Goal: Task Accomplishment & Management: Use online tool/utility

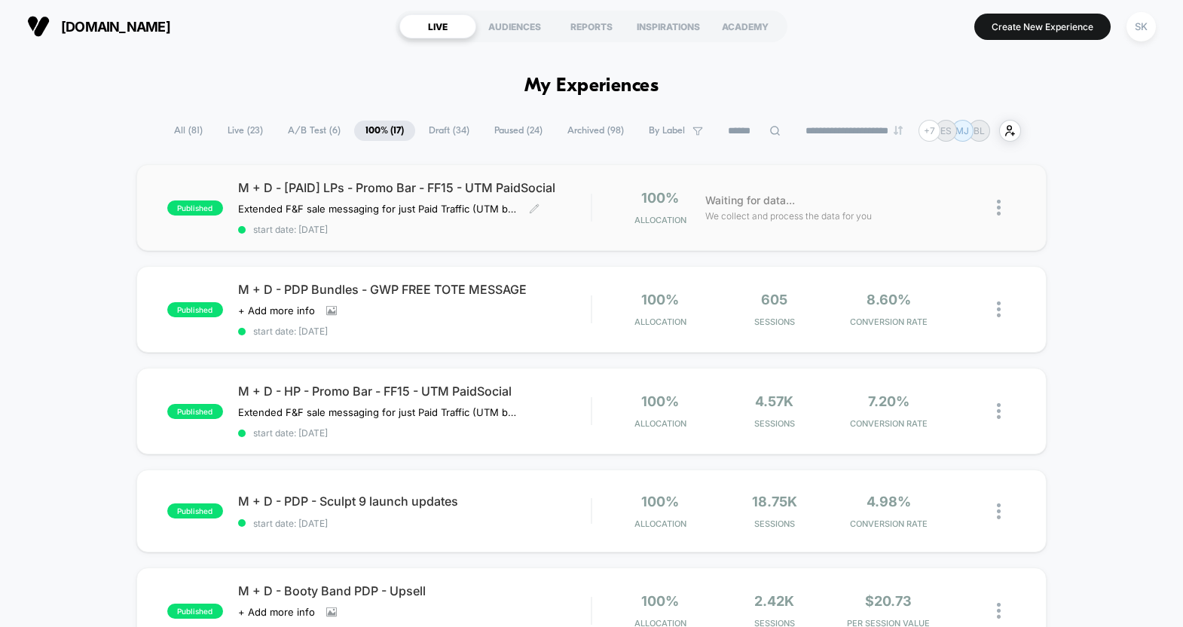
click at [579, 185] on span "M + D - [PAID] LPs - Promo Bar - FF15 - UTM PaidSocial" at bounding box center [414, 187] width 353 height 15
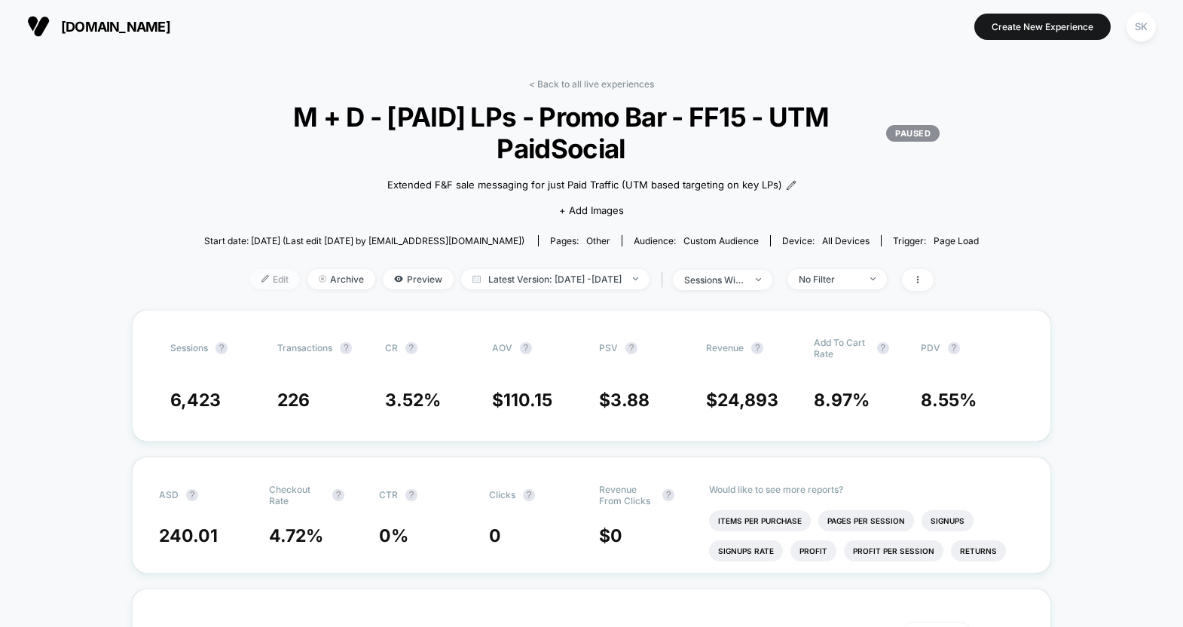
click at [259, 283] on span "Edit" at bounding box center [275, 279] width 50 height 20
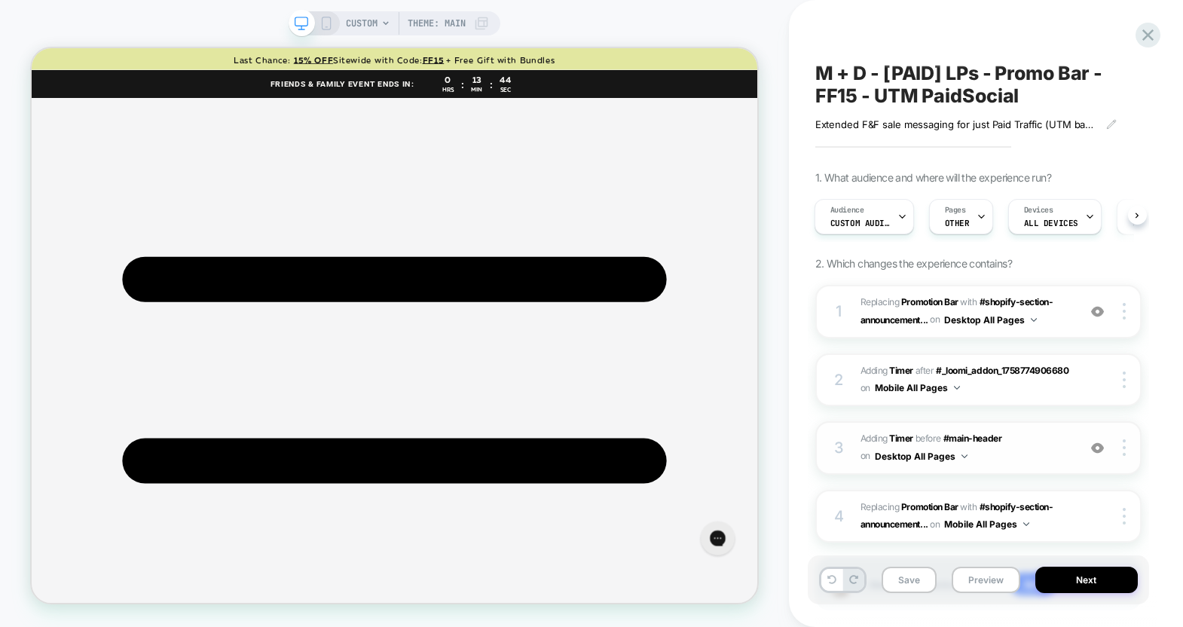
click at [1102, 454] on img at bounding box center [1097, 448] width 13 height 13
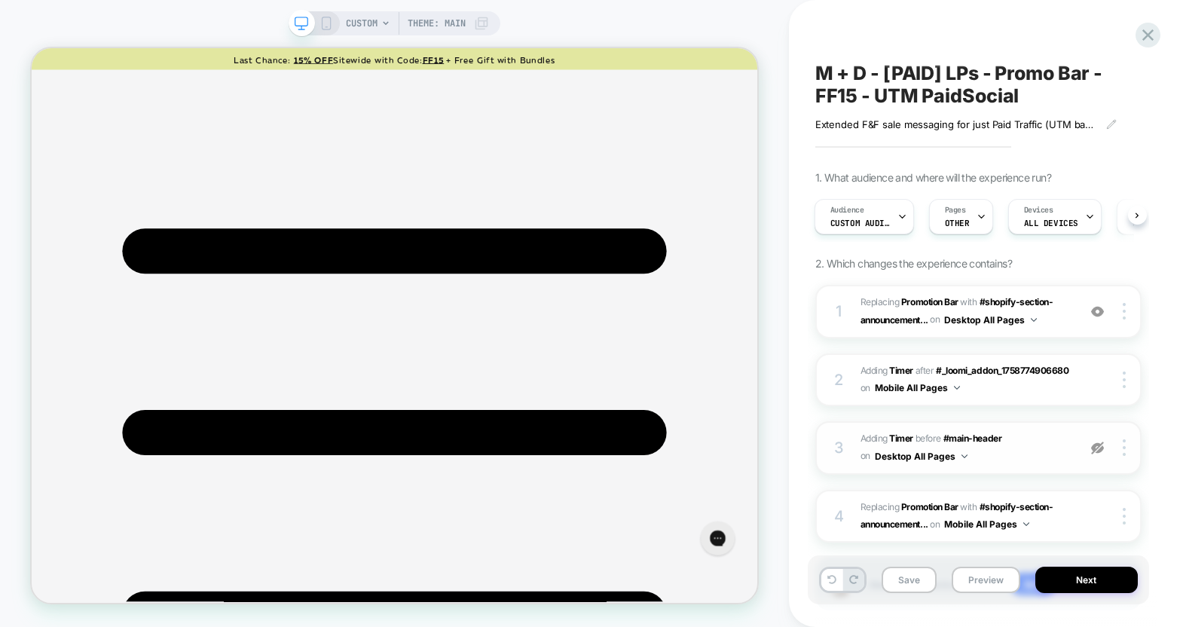
scroll to position [111, 0]
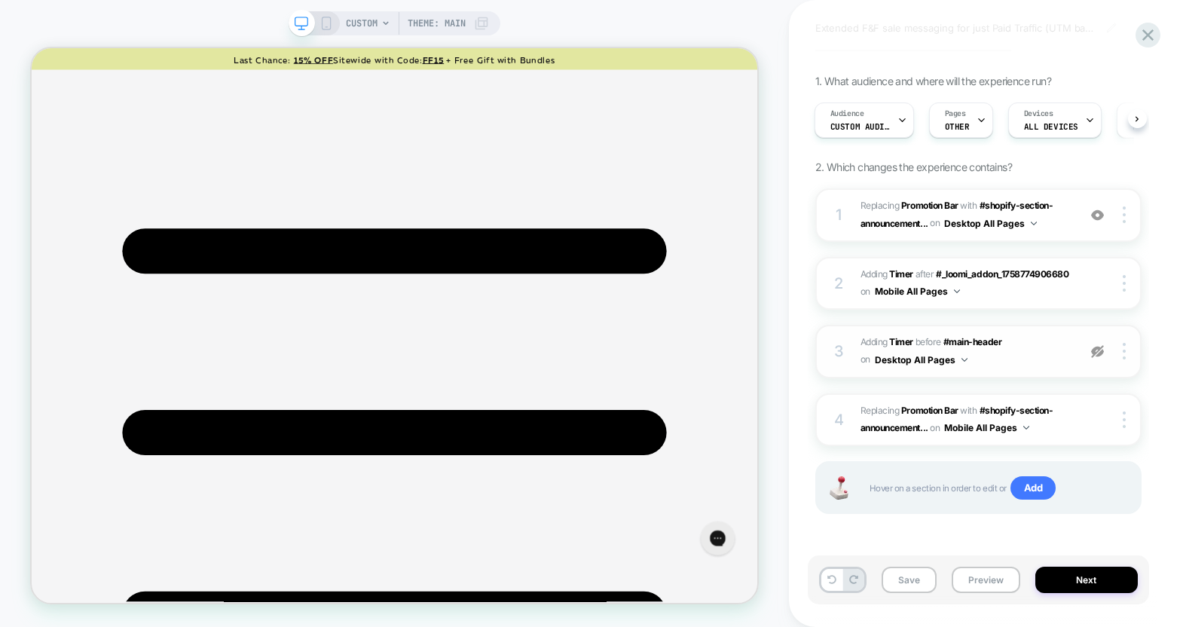
click at [328, 20] on icon at bounding box center [326, 24] width 14 height 14
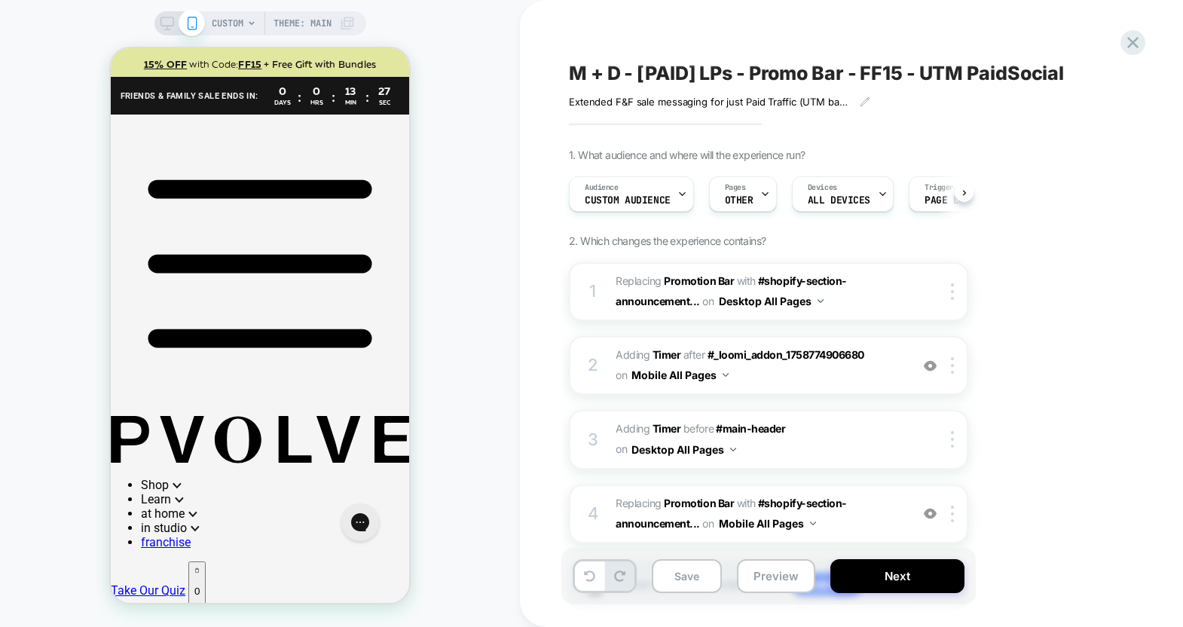
scroll to position [0, 1]
click at [933, 367] on img at bounding box center [930, 365] width 13 height 13
